Goal: Communication & Community: Answer question/provide support

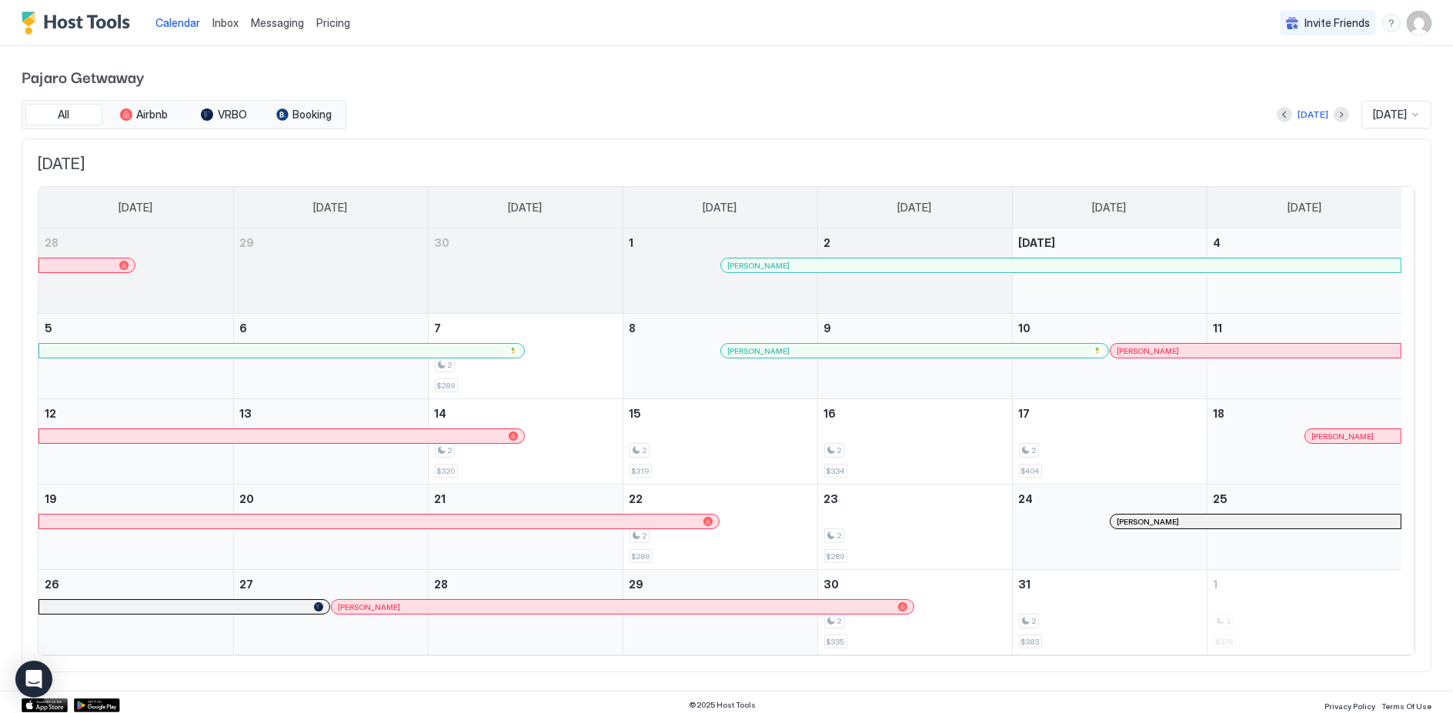
scroll to position [2, 0]
click at [282, 21] on span "Messaging" at bounding box center [277, 22] width 53 height 13
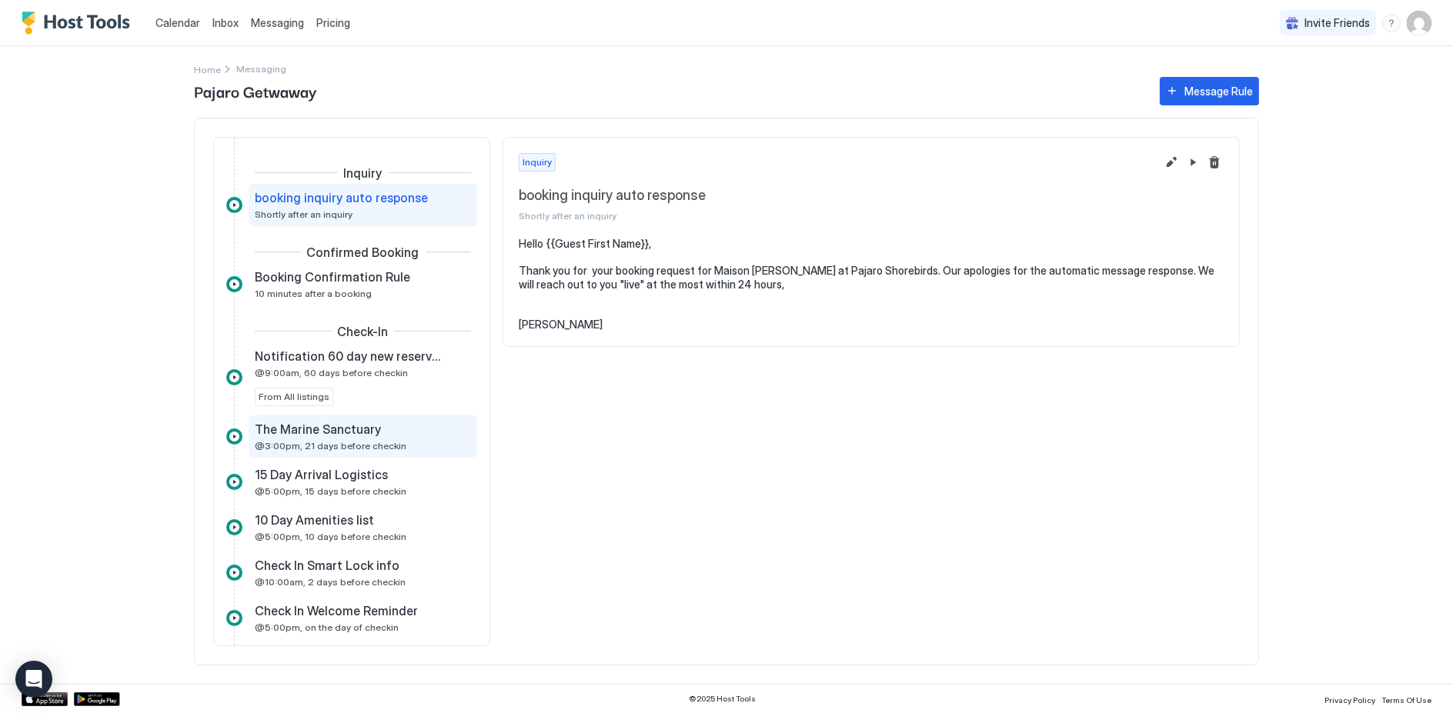
scroll to position [85, 0]
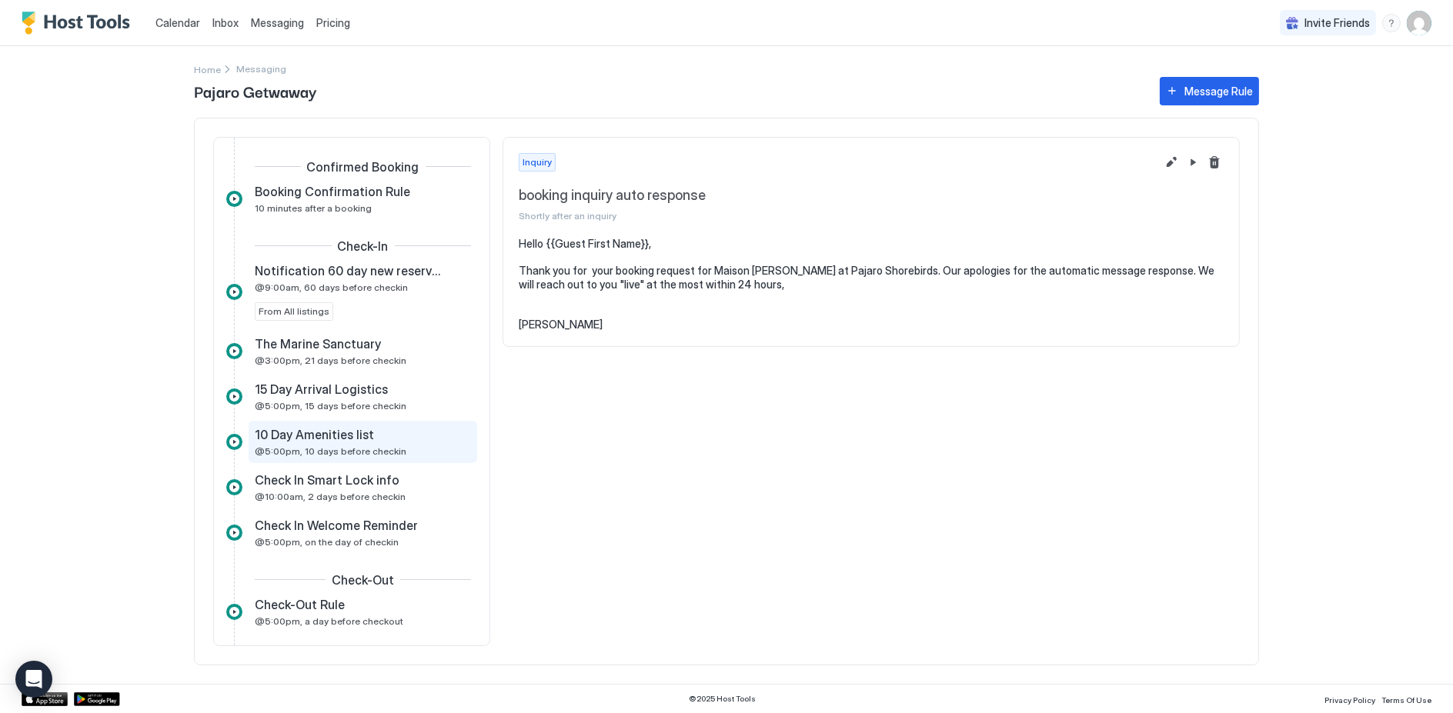
click at [315, 432] on span "10 Day Amenities list" at bounding box center [314, 434] width 119 height 15
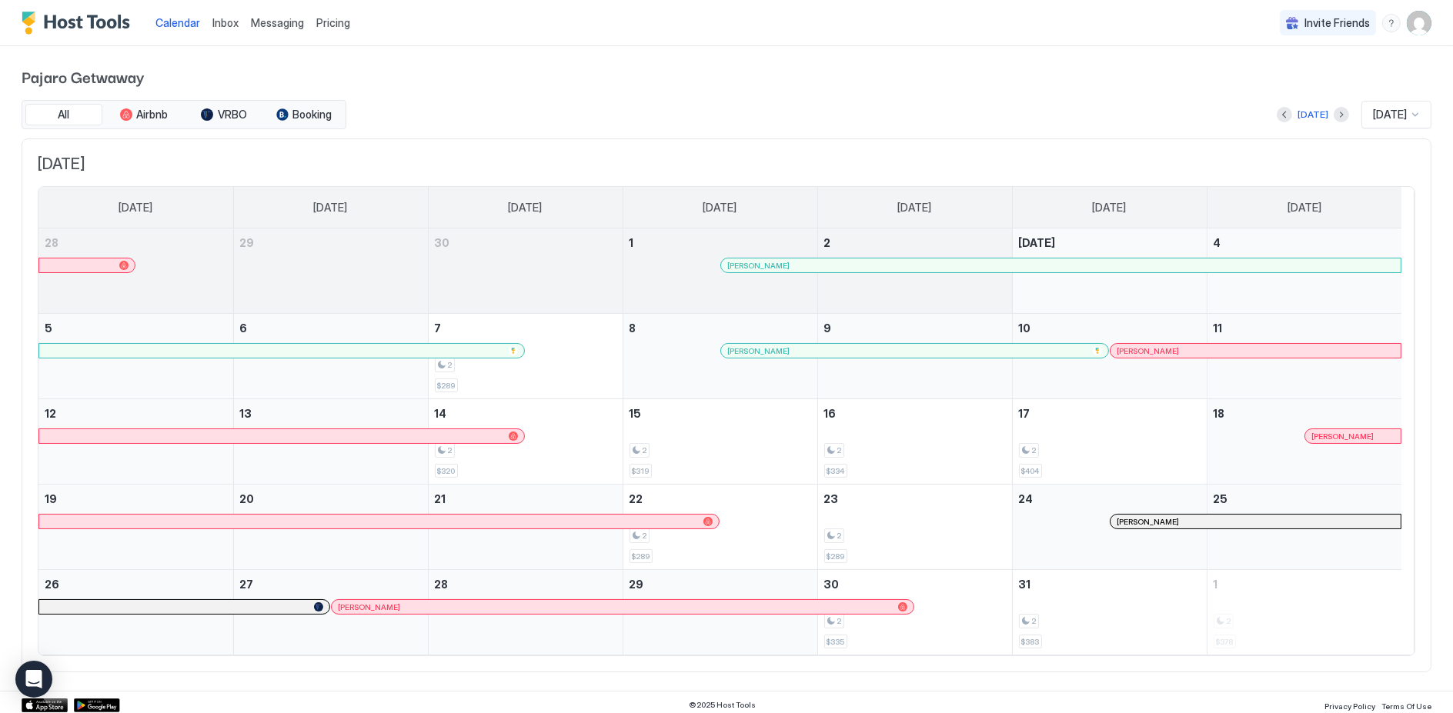
scroll to position [2, 0]
drag, startPoint x: 0, startPoint y: 0, endPoint x: 282, endPoint y: 18, distance: 283.1
click at [282, 18] on span "Messaging" at bounding box center [277, 22] width 53 height 13
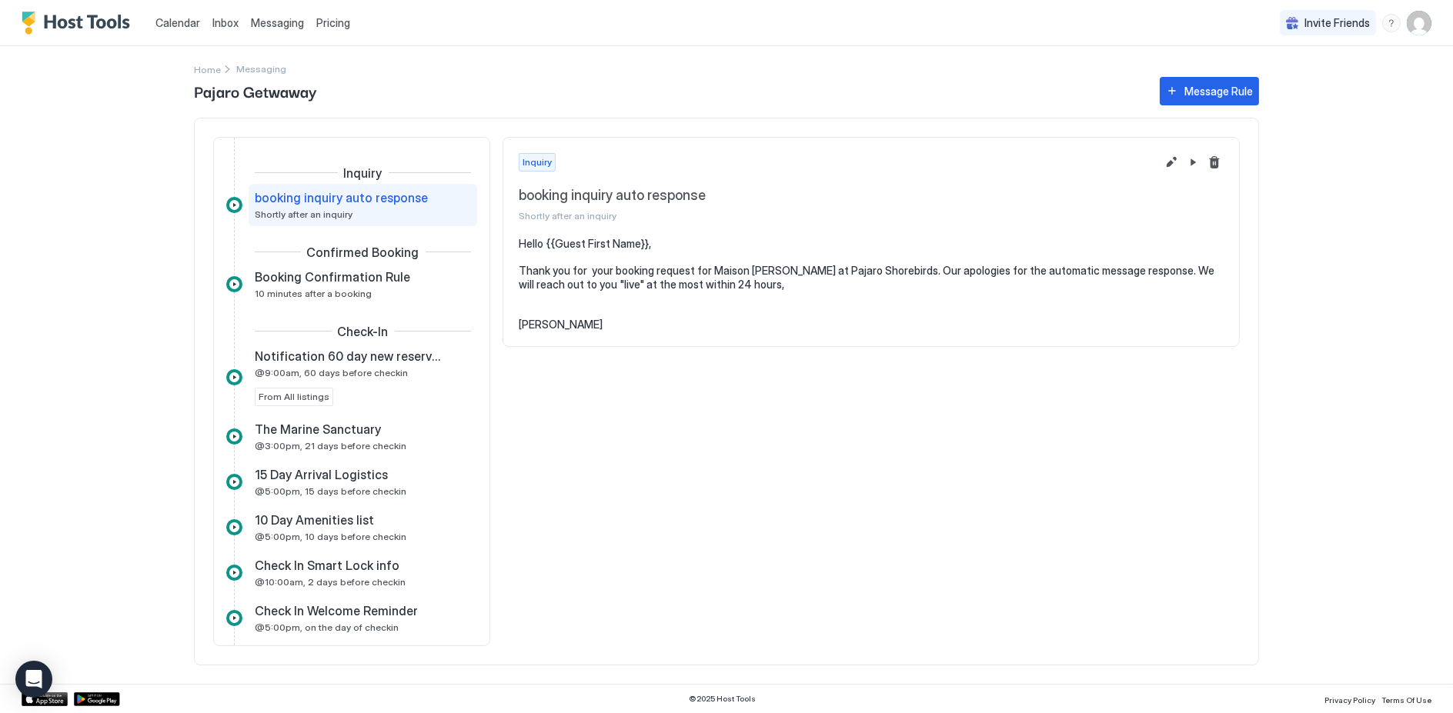
click at [266, 22] on span "Messaging" at bounding box center [277, 22] width 53 height 13
click at [266, 23] on span "Messaging" at bounding box center [277, 22] width 53 height 13
click at [225, 17] on span "Inbox" at bounding box center [225, 22] width 26 height 13
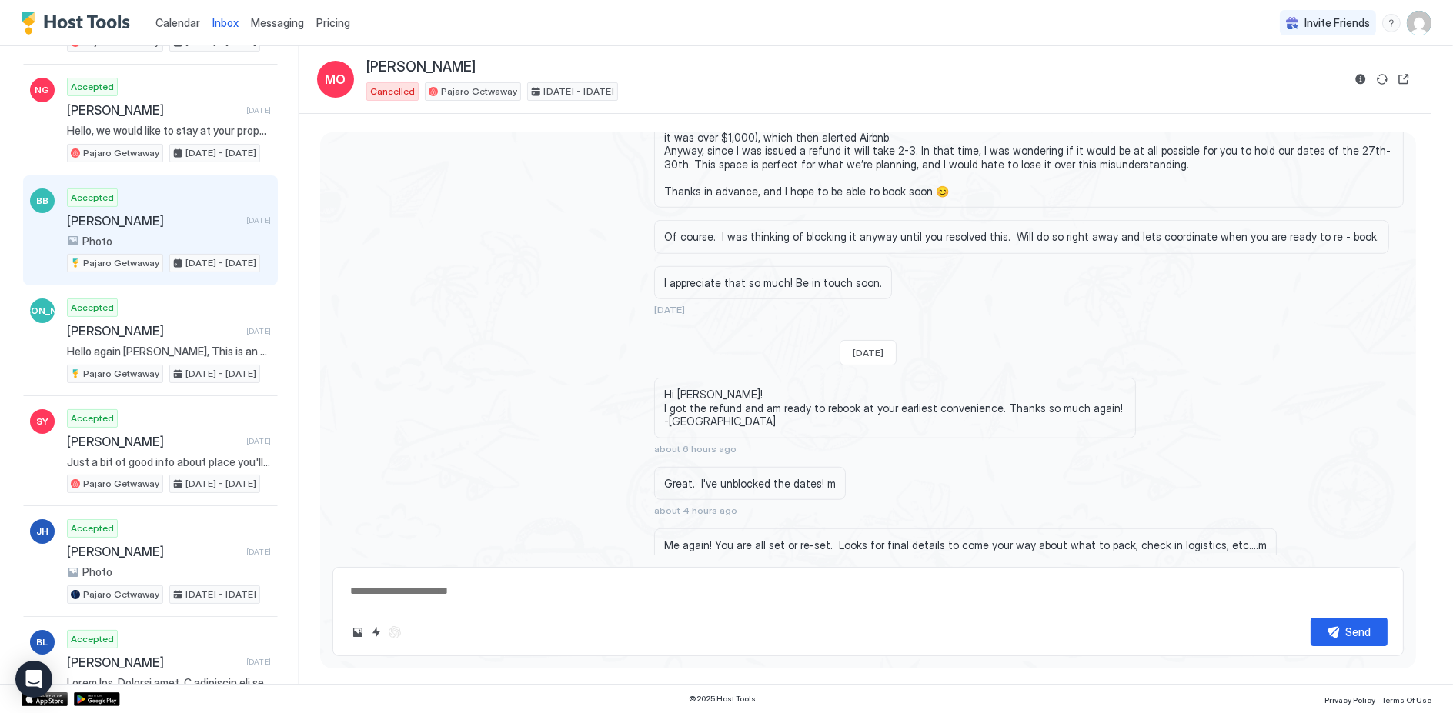
scroll to position [427, 0]
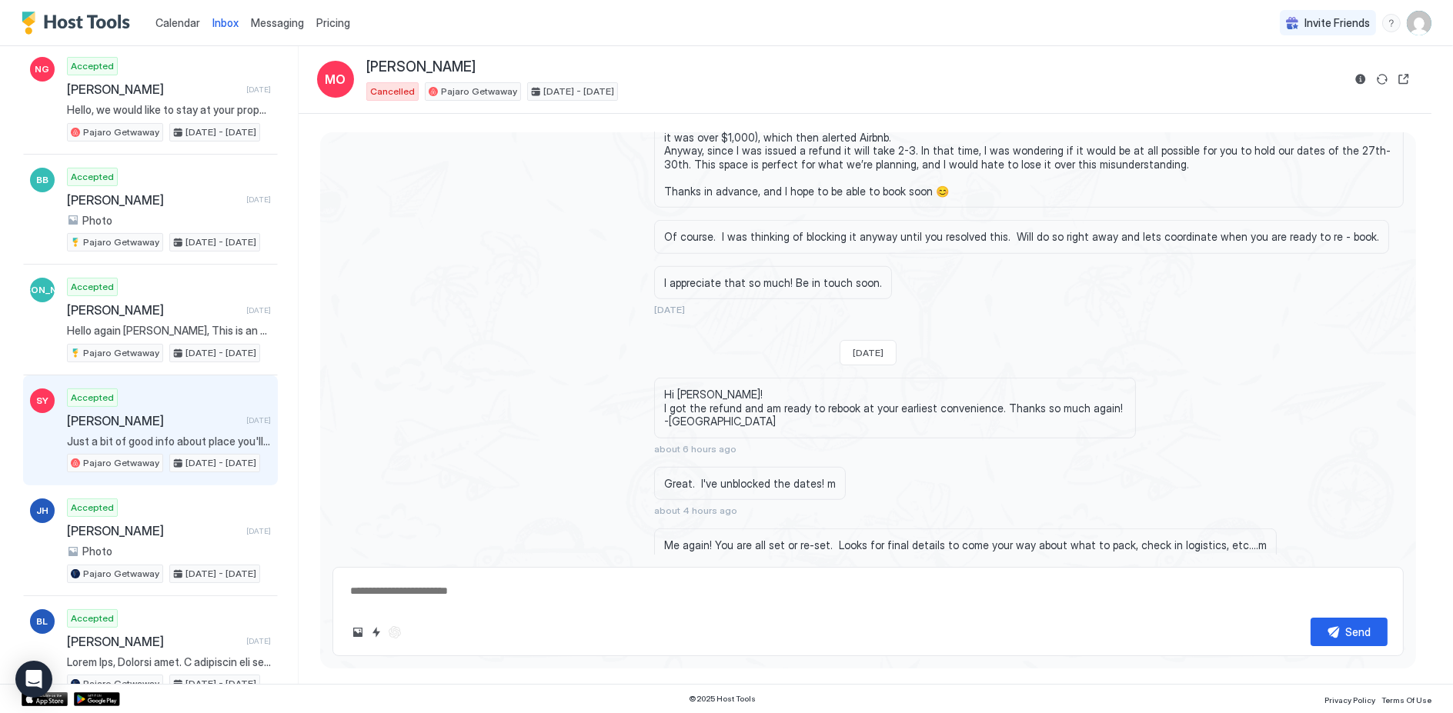
click at [105, 416] on span "[PERSON_NAME]" at bounding box center [153, 420] width 173 height 15
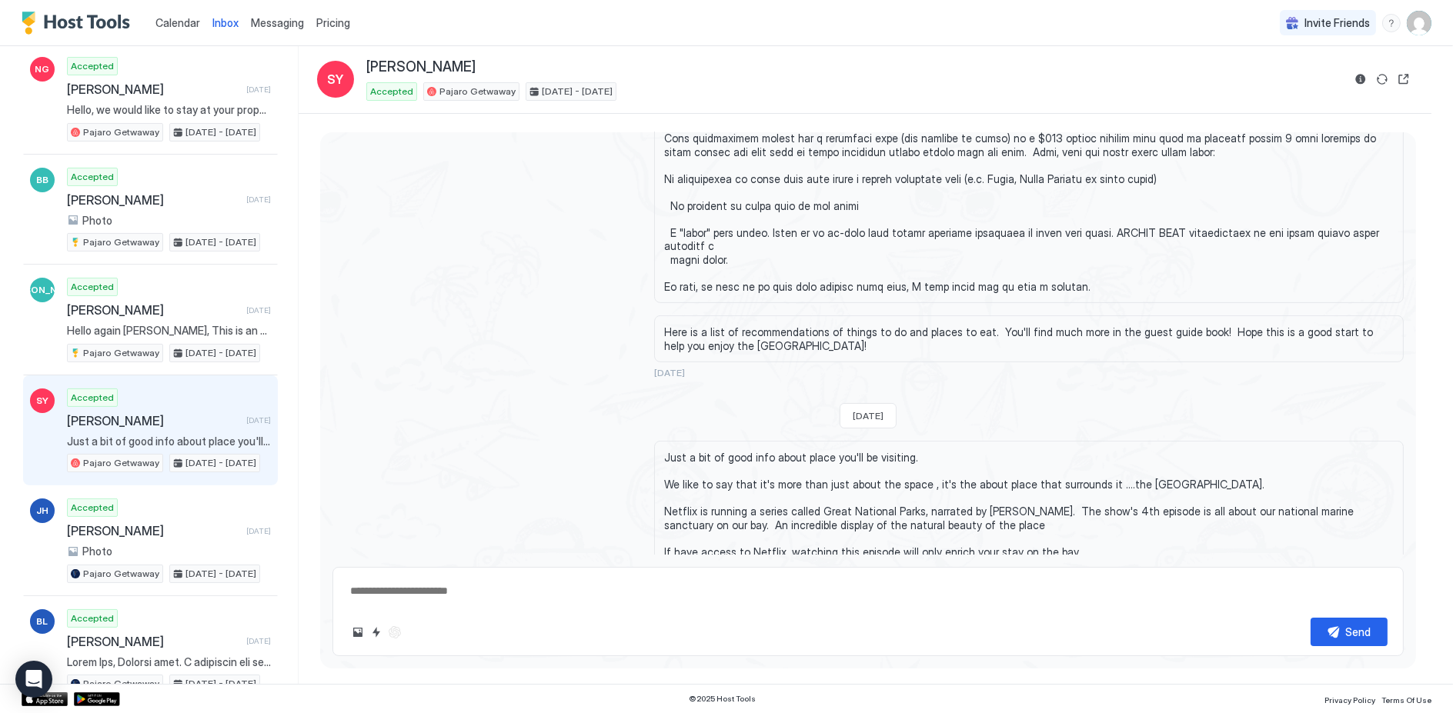
scroll to position [807, 0]
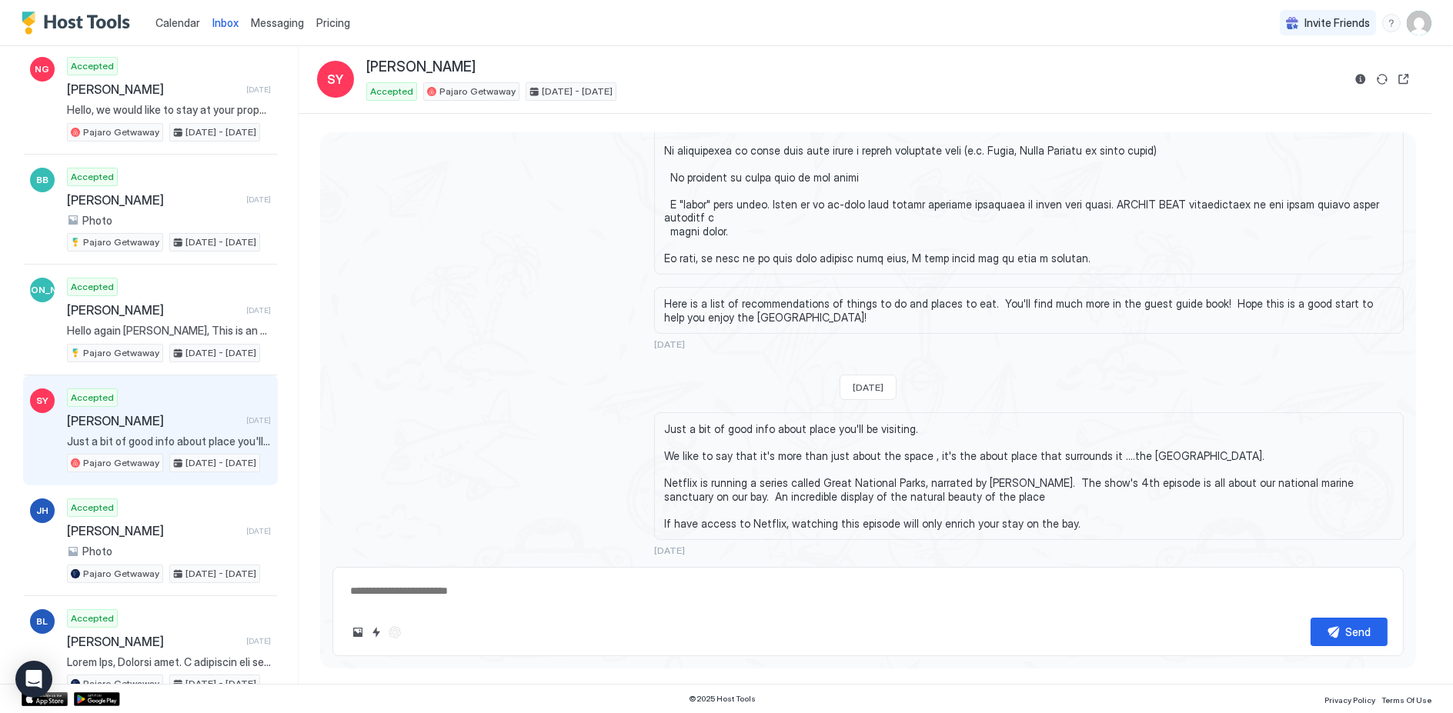
click at [356, 593] on textarea at bounding box center [868, 591] width 1039 height 28
drag, startPoint x: 723, startPoint y: 589, endPoint x: 442, endPoint y: 593, distance: 281.7
click at [442, 593] on textarea "**********" at bounding box center [869, 591] width 1040 height 28
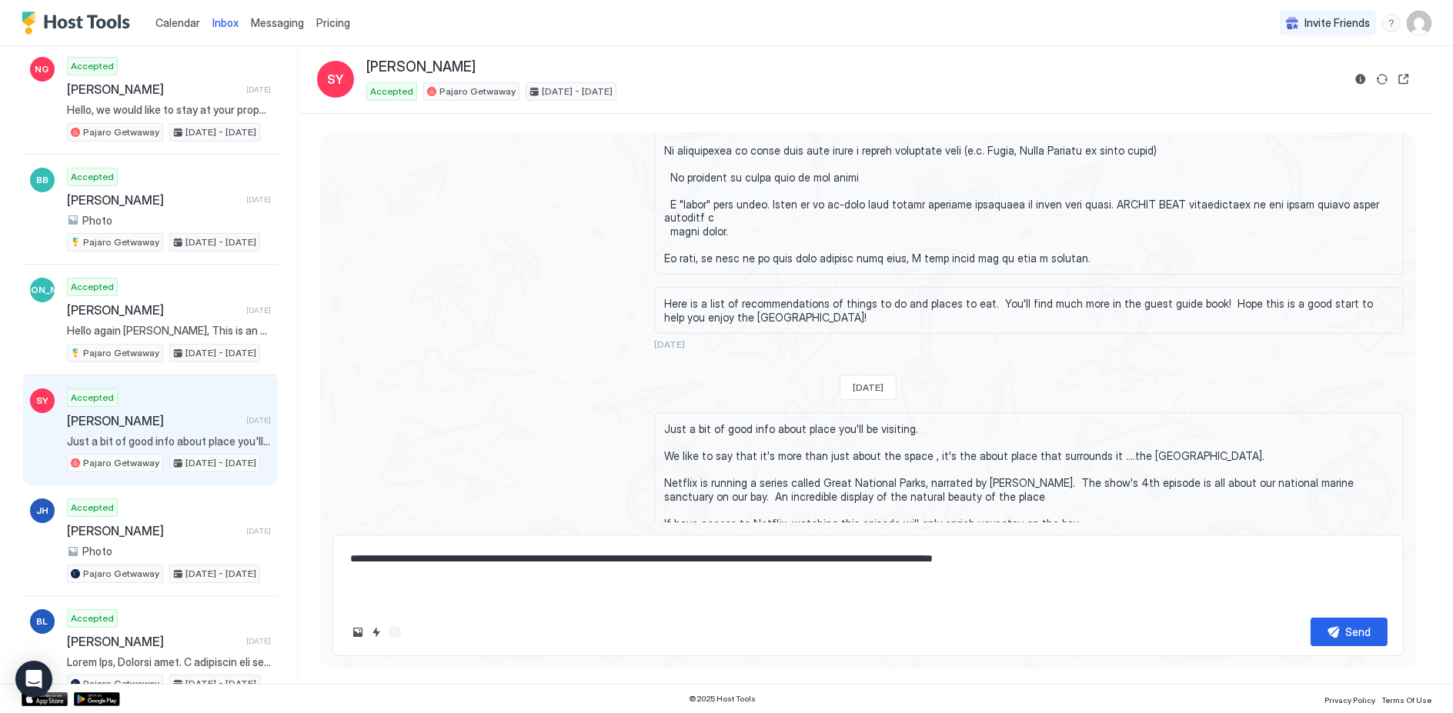
paste textarea "**********"
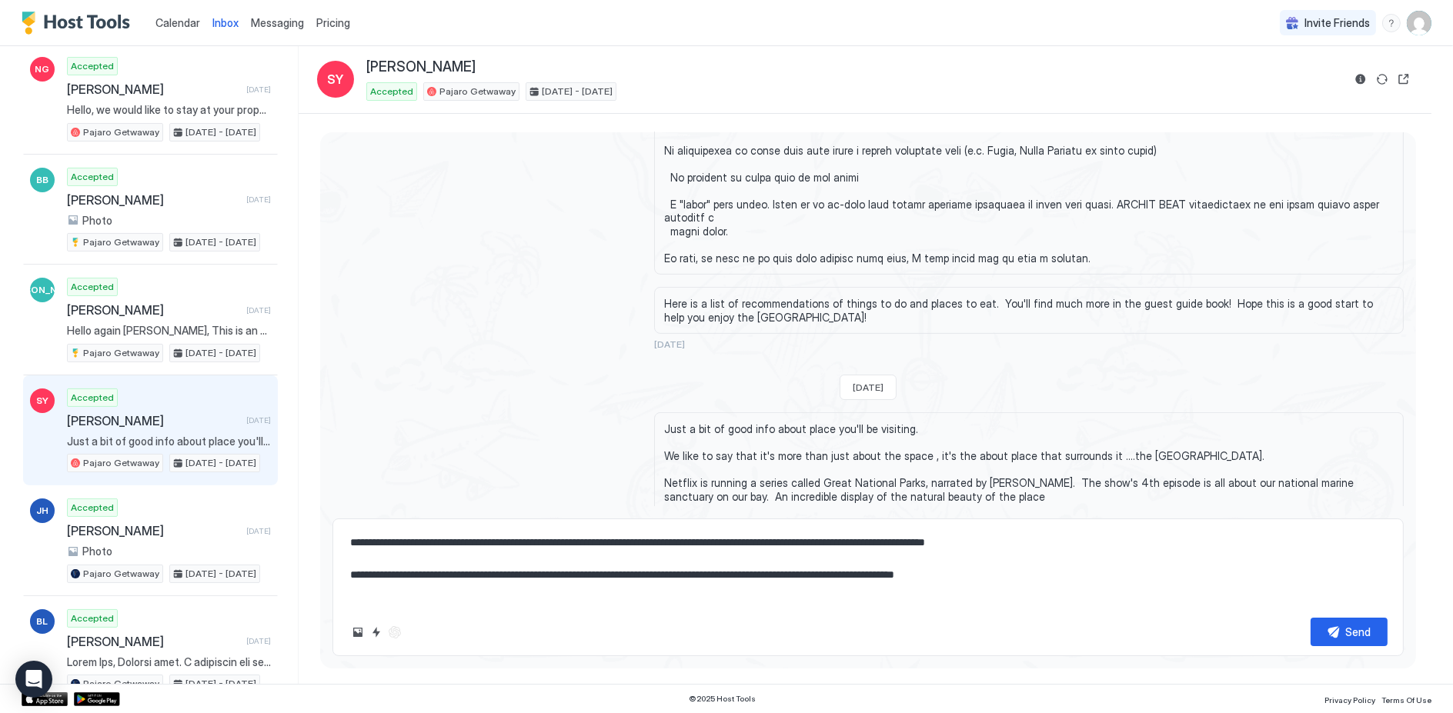
scroll to position [8, 0]
type textarea "**********"
click at [1366, 632] on div "Send" at bounding box center [1358, 632] width 25 height 16
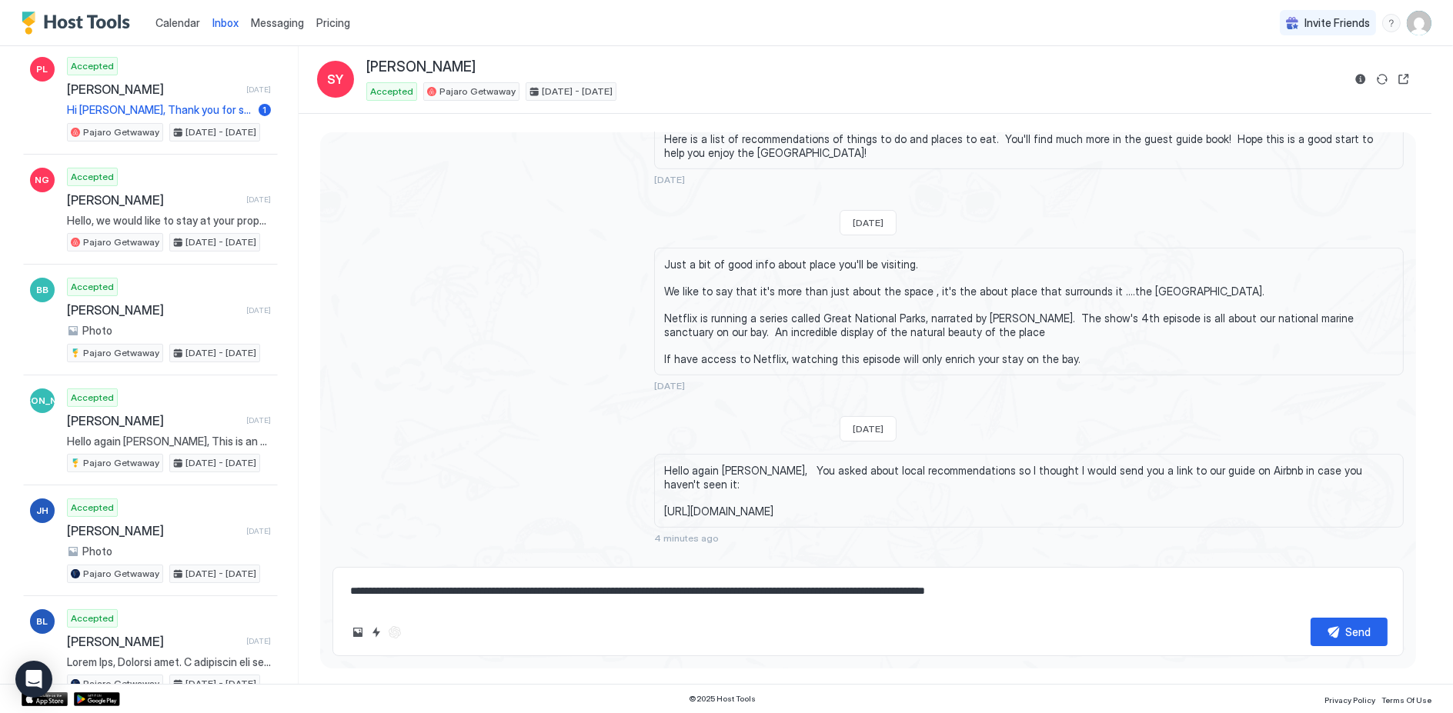
scroll to position [0, 0]
